Goal: Task Accomplishment & Management: Manage account settings

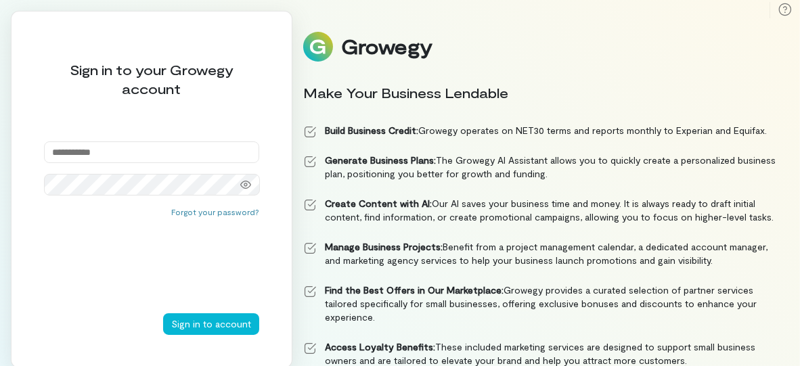
click at [160, 147] on input "email" at bounding box center [151, 153] width 215 height 22
paste input "**********"
type input "**********"
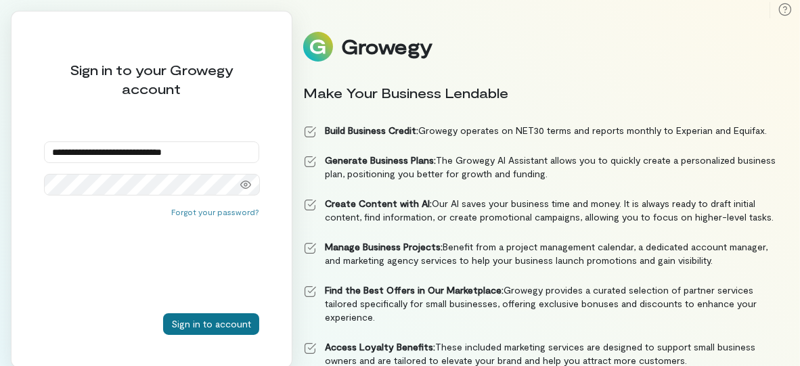
click at [195, 332] on button "Sign in to account" at bounding box center [211, 325] width 96 height 22
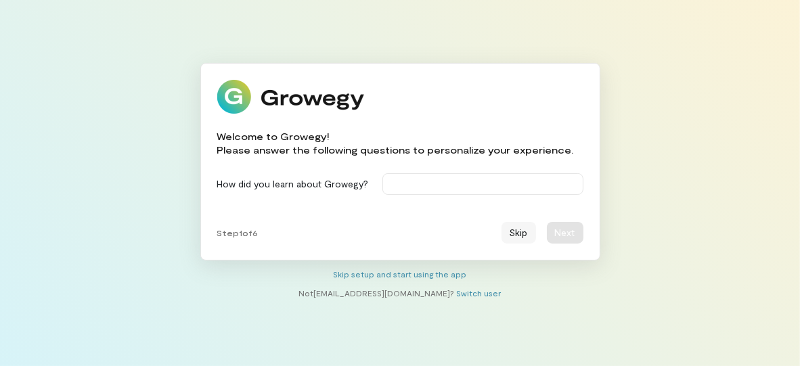
click at [518, 238] on button "Skip" at bounding box center [519, 233] width 35 height 22
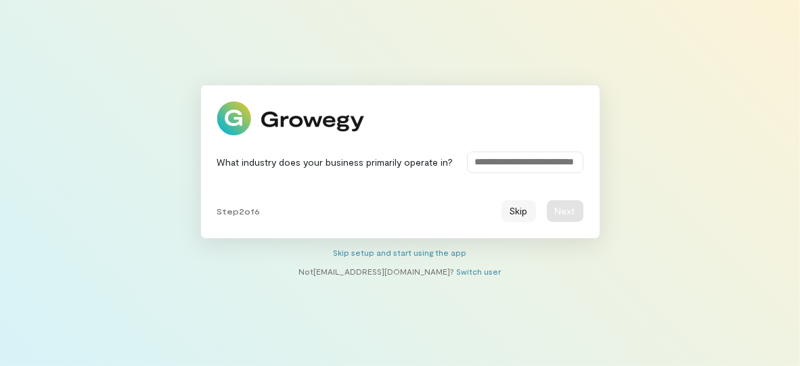
click at [518, 211] on button "Skip" at bounding box center [519, 211] width 35 height 22
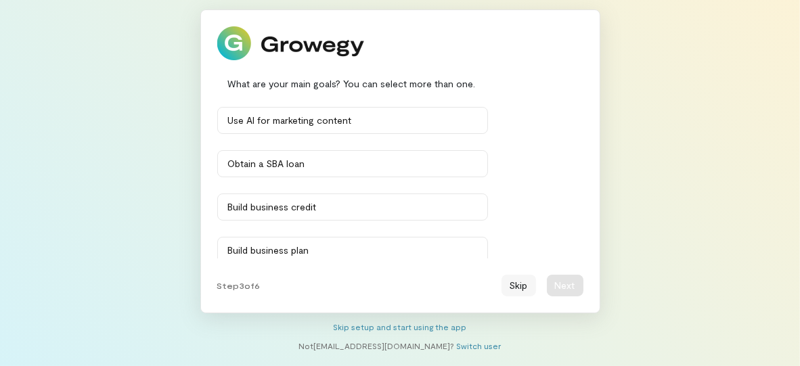
click at [515, 288] on button "Skip" at bounding box center [519, 286] width 35 height 22
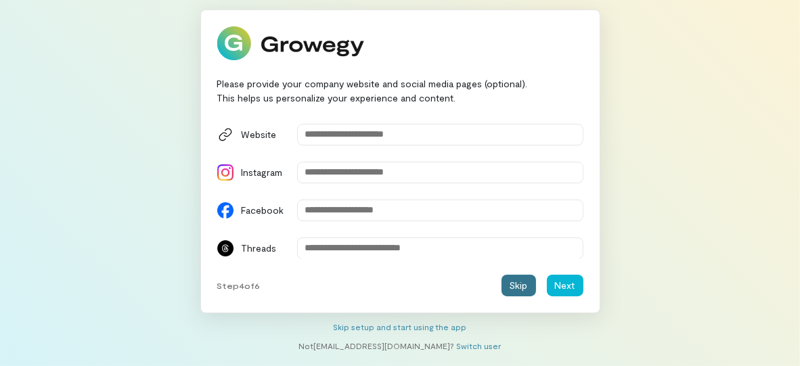
click at [515, 288] on button "Skip" at bounding box center [519, 286] width 35 height 22
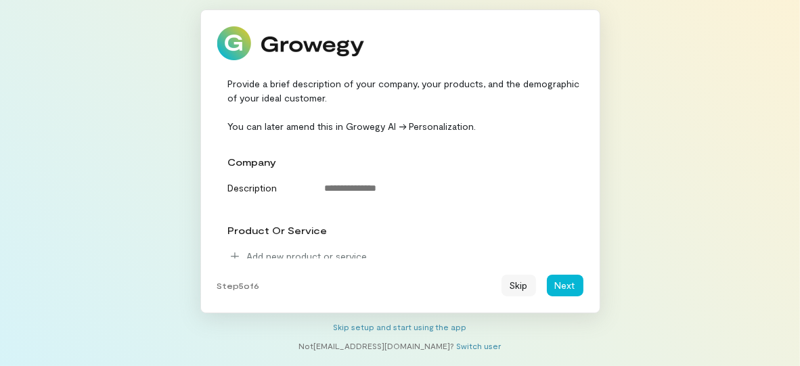
click at [515, 288] on button "Skip" at bounding box center [519, 286] width 35 height 22
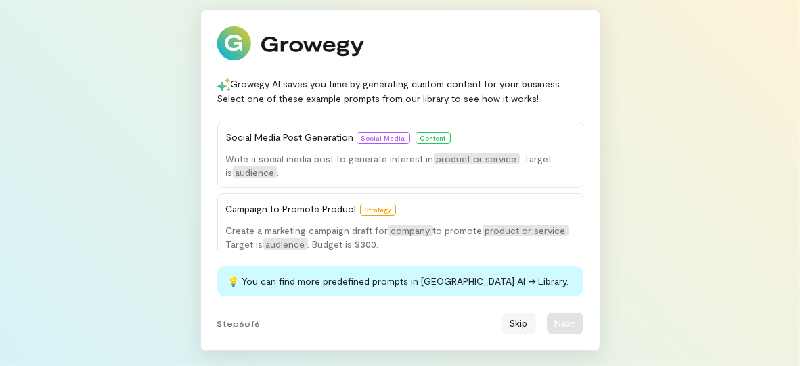
click at [519, 329] on button "Skip" at bounding box center [519, 324] width 35 height 22
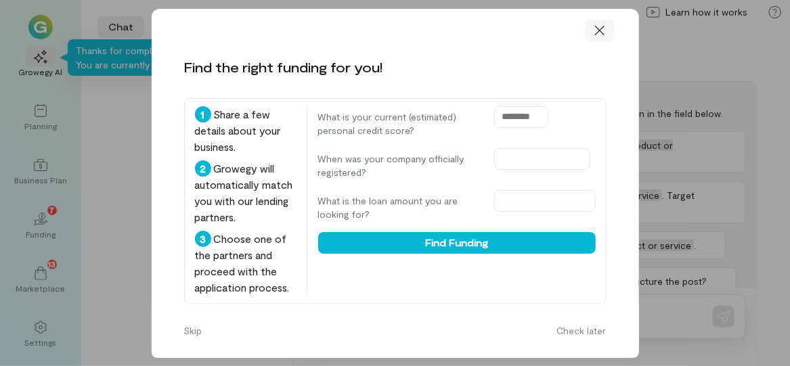
click at [597, 33] on icon at bounding box center [599, 29] width 9 height 9
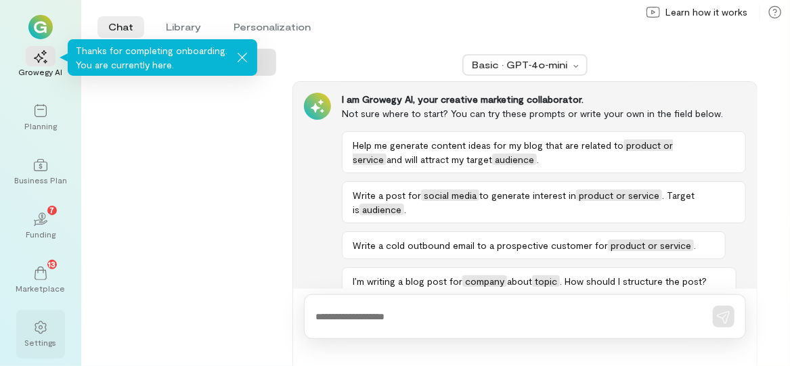
click at [39, 347] on div "Settings" at bounding box center [41, 342] width 32 height 11
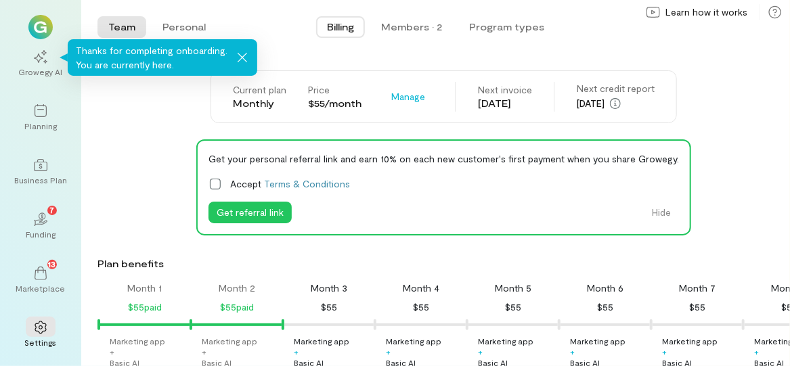
scroll to position [0, 45]
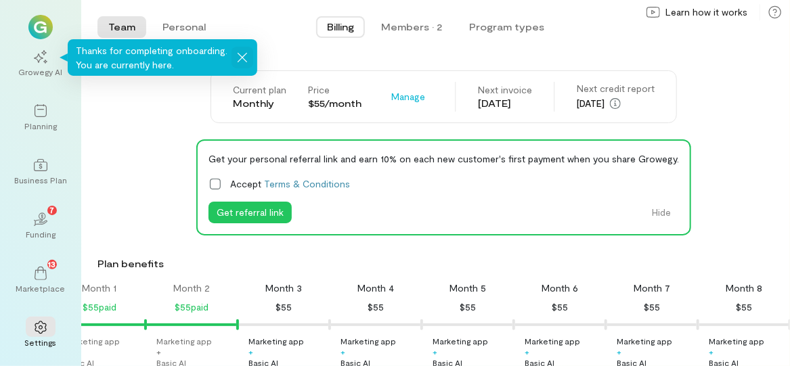
click at [238, 60] on icon at bounding box center [243, 58] width 14 height 14
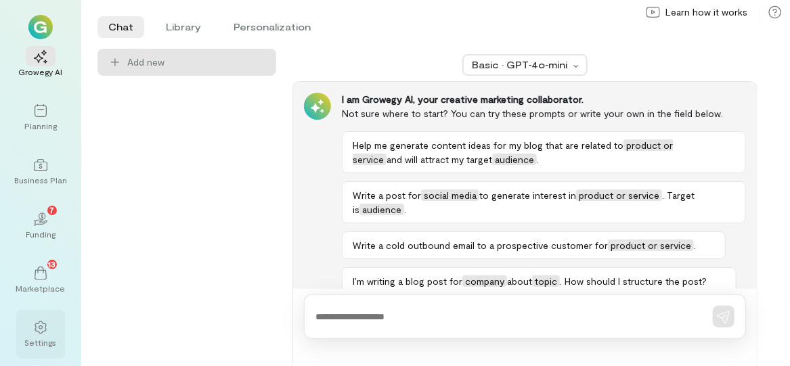
click at [37, 332] on icon at bounding box center [41, 328] width 14 height 14
